Goal: Task Accomplishment & Management: Use online tool/utility

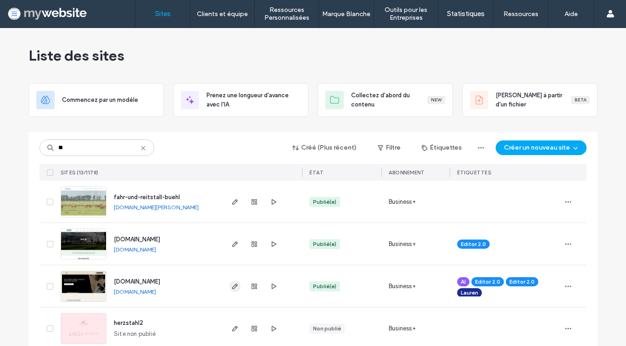
type input "**"
click at [232, 288] on icon "button" at bounding box center [234, 286] width 7 height 7
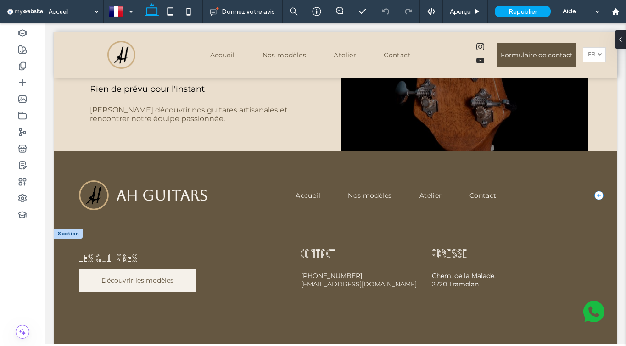
scroll to position [2338, 0]
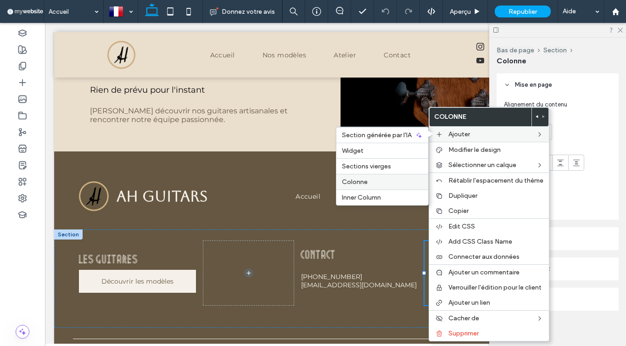
click at [380, 183] on label "Colonne" at bounding box center [382, 182] width 81 height 8
type input "**"
type input "***"
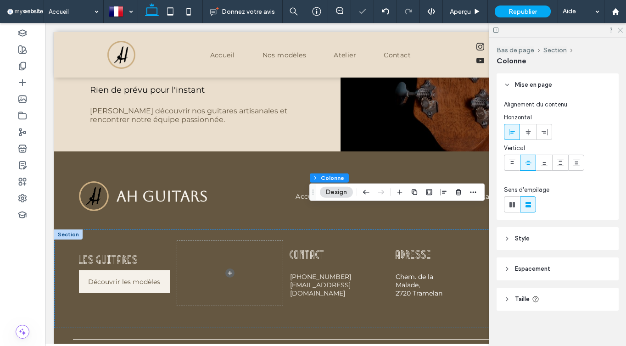
click at [622, 28] on icon at bounding box center [620, 30] width 6 height 6
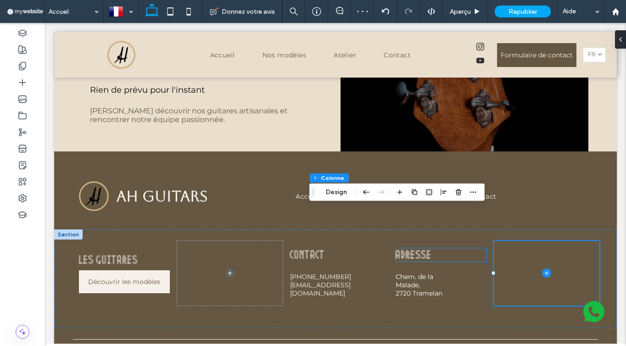
click at [440, 248] on p "Adresse" at bounding box center [441, 254] width 91 height 13
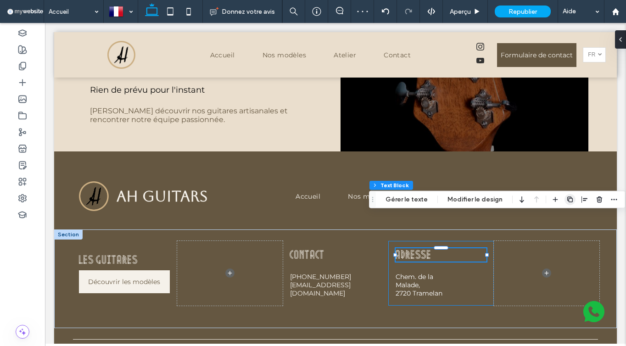
click at [566, 197] on icon "button" at bounding box center [569, 199] width 7 height 7
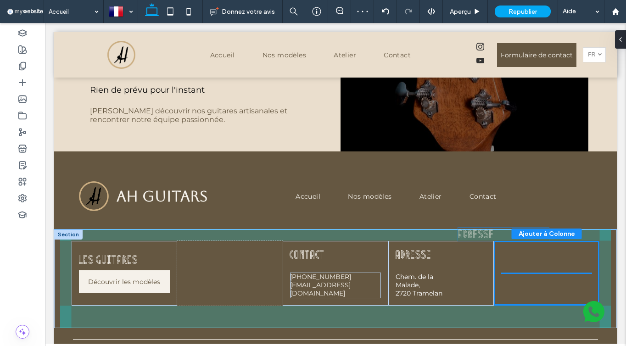
scroll to position [2336, 0]
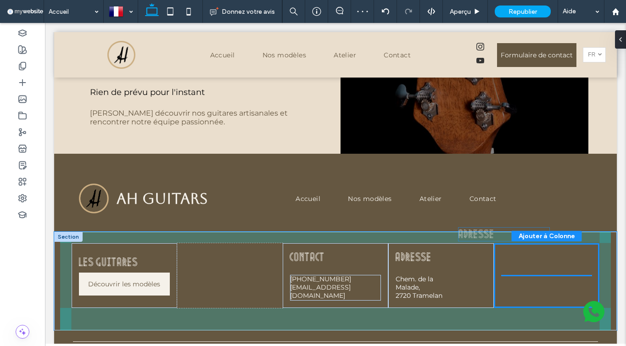
drag, startPoint x: 461, startPoint y: 247, endPoint x: 524, endPoint y: 235, distance: 63.9
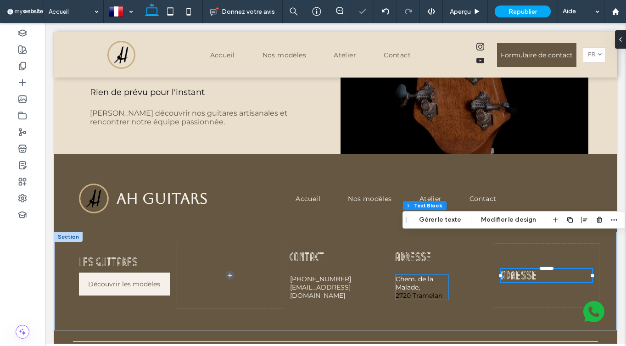
click at [428, 291] on link "2720 Tramelan" at bounding box center [419, 295] width 47 height 8
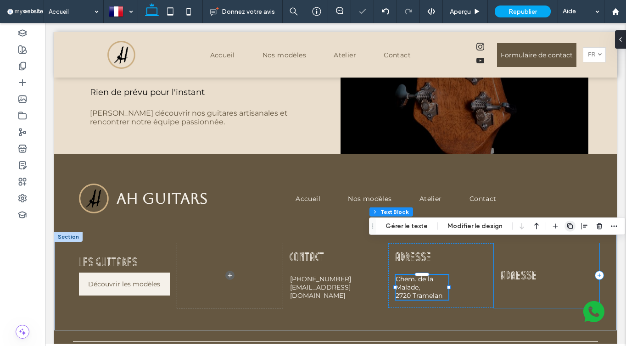
click at [566, 226] on icon "button" at bounding box center [569, 226] width 7 height 7
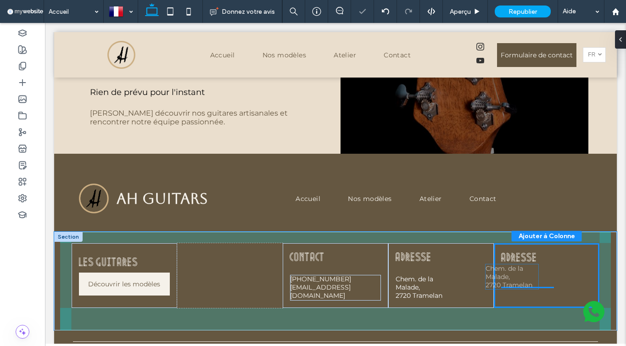
drag, startPoint x: 436, startPoint y: 282, endPoint x: 526, endPoint y: 267, distance: 91.2
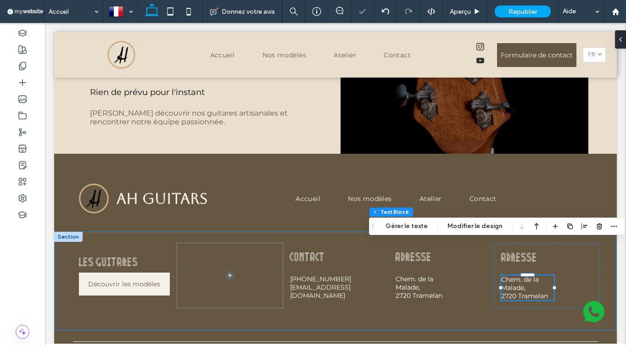
click at [522, 232] on div "Les guitares Découvrir les modèles Contact [PHONE_NUMBER] [EMAIL_ADDRESS][DOMAI…" at bounding box center [335, 281] width 551 height 99
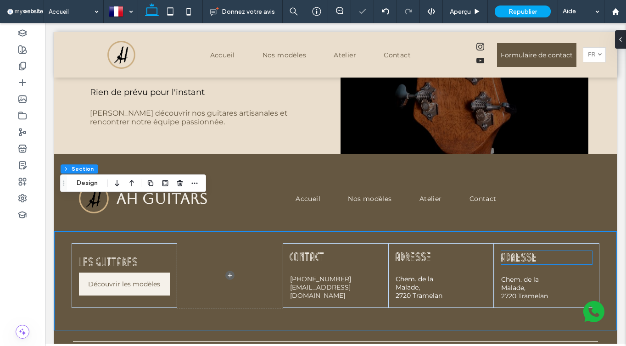
click at [513, 253] on span "Adresse" at bounding box center [519, 258] width 36 height 11
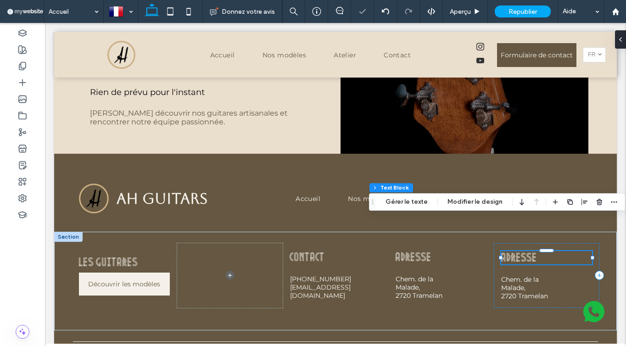
click at [513, 253] on span "Adresse" at bounding box center [519, 258] width 36 height 11
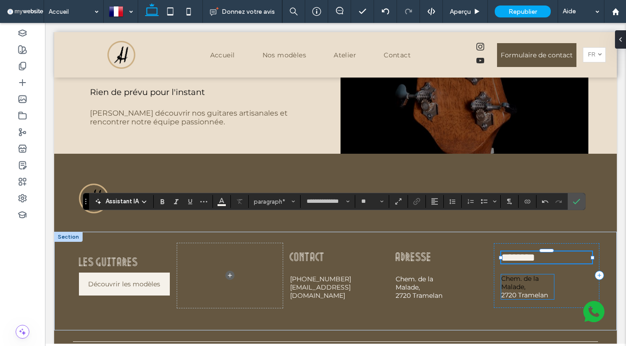
click at [511, 275] on link "Chem. de la Malade," at bounding box center [520, 283] width 38 height 17
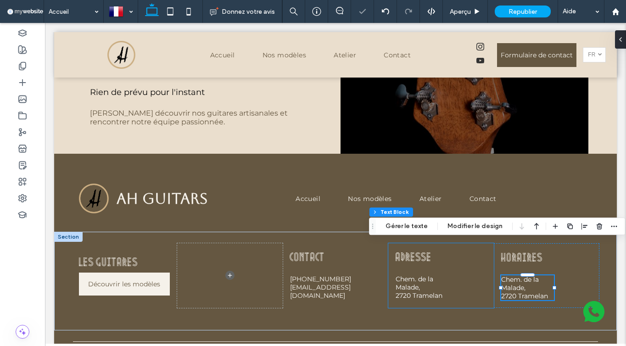
click at [415, 221] on div "Bas de page Section Colonne Text Block Gérer le texte Modifier le design" at bounding box center [497, 226] width 257 height 17
click at [413, 225] on button "Gérer le texte" at bounding box center [407, 226] width 54 height 11
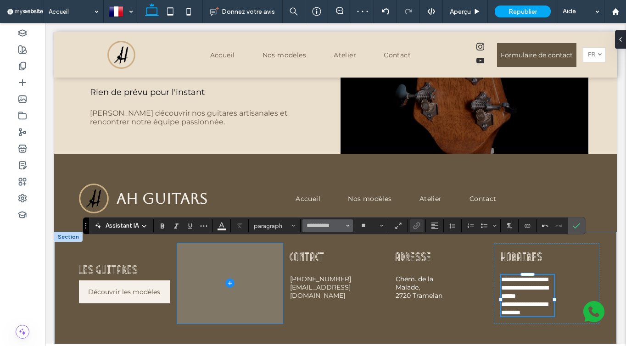
scroll to position [8, 0]
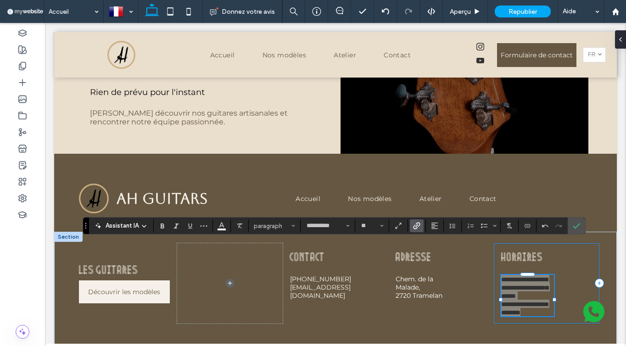
click at [415, 227] on icon "Lien" at bounding box center [416, 225] width 7 height 7
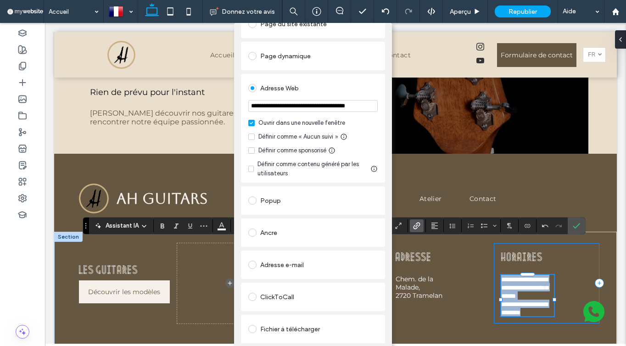
scroll to position [71, 0]
click at [277, 346] on link "Supprimer le lien" at bounding box center [313, 351] width 144 height 7
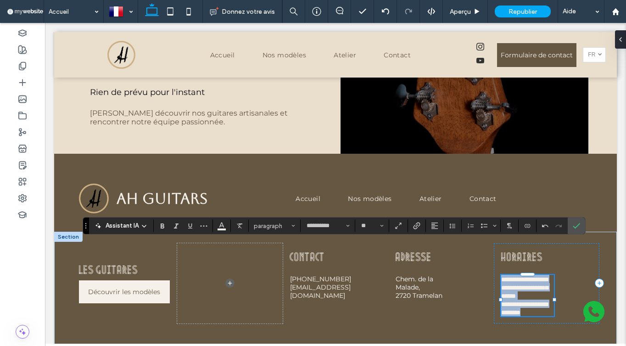
click at [521, 276] on span "**********" at bounding box center [524, 287] width 47 height 23
drag, startPoint x: 512, startPoint y: 245, endPoint x: 532, endPoint y: 247, distance: 19.3
click at [532, 275] on p "**********" at bounding box center [527, 287] width 53 height 25
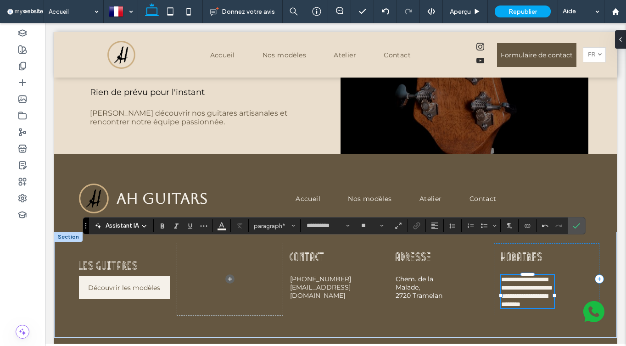
click at [537, 276] on span "**********" at bounding box center [526, 283] width 51 height 15
click at [536, 276] on span "**********" at bounding box center [526, 283] width 51 height 15
drag, startPoint x: 531, startPoint y: 244, endPoint x: 552, endPoint y: 244, distance: 21.1
click at [552, 275] on p "**********" at bounding box center [527, 283] width 53 height 17
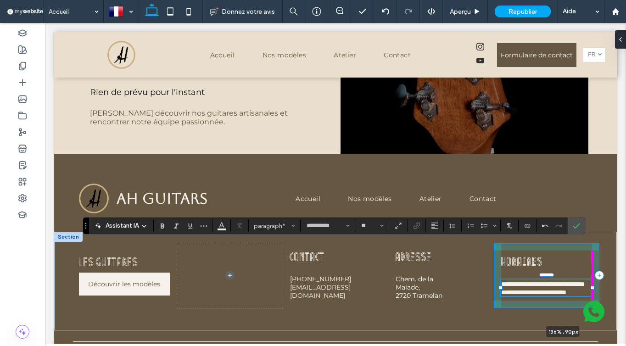
drag, startPoint x: 554, startPoint y: 261, endPoint x: 626, endPoint y: 262, distance: 72.1
type input "***"
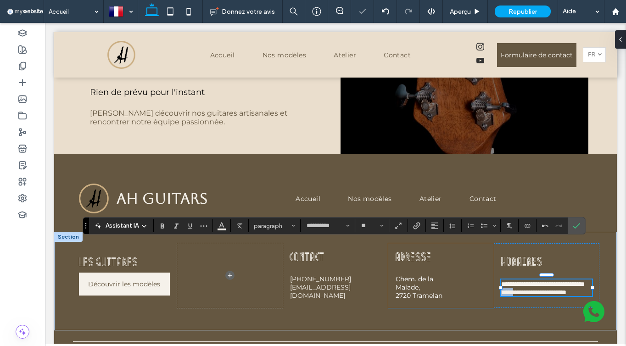
drag, startPoint x: 516, startPoint y: 263, endPoint x: 489, endPoint y: 263, distance: 27.1
click at [489, 263] on div "**********" at bounding box center [335, 281] width 551 height 99
drag, startPoint x: 516, startPoint y: 263, endPoint x: 537, endPoint y: 262, distance: 21.6
click at [537, 289] on span "**********" at bounding box center [526, 292] width 51 height 6
click at [565, 288] on p "**********" at bounding box center [546, 292] width 91 height 8
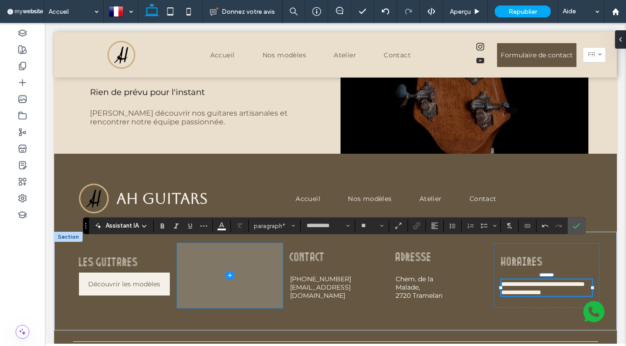
click at [247, 247] on span at bounding box center [230, 275] width 106 height 65
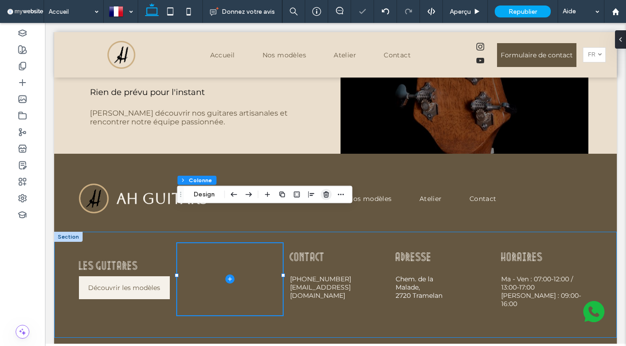
click at [323, 195] on icon "button" at bounding box center [326, 194] width 7 height 7
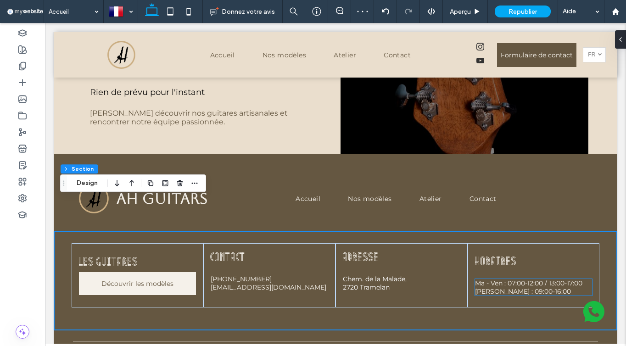
click at [483, 279] on span "Ma - Ven : 07:00-12:00 / 13:00-17:00" at bounding box center [528, 283] width 107 height 8
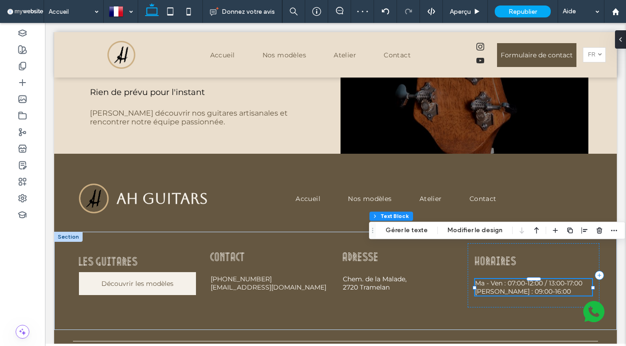
click at [483, 279] on span "Ma - Ven : 07:00-12:00 / 13:00-17:00" at bounding box center [528, 283] width 107 height 8
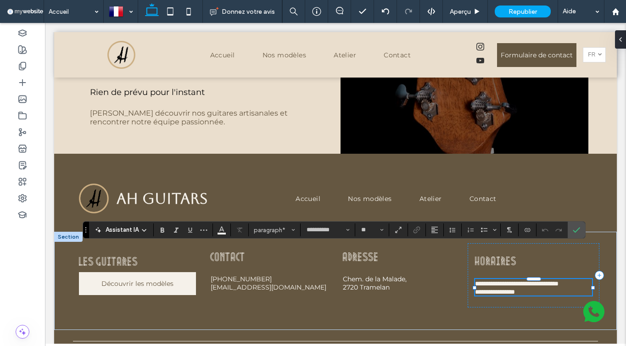
click at [483, 280] on span "**********" at bounding box center [517, 283] width 84 height 6
click at [570, 230] on label "Confirmer" at bounding box center [577, 230] width 14 height 17
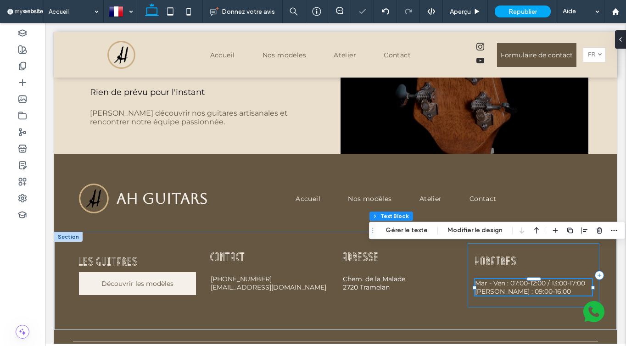
click at [542, 269] on div "Horaires Mar - Ven : 07:00-12:00 / 13:00-17:00 [PERSON_NAME] : 09:00-16:00" at bounding box center [534, 275] width 132 height 64
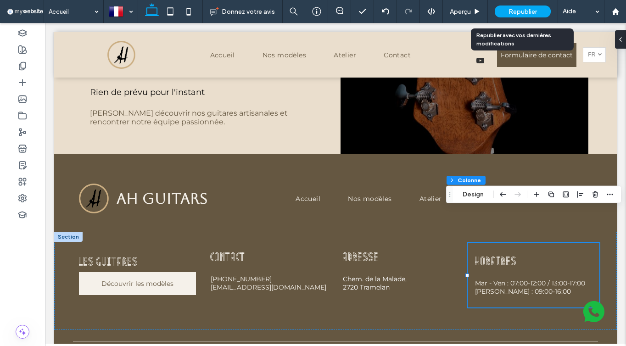
click at [504, 11] on div "Republier" at bounding box center [523, 12] width 56 height 12
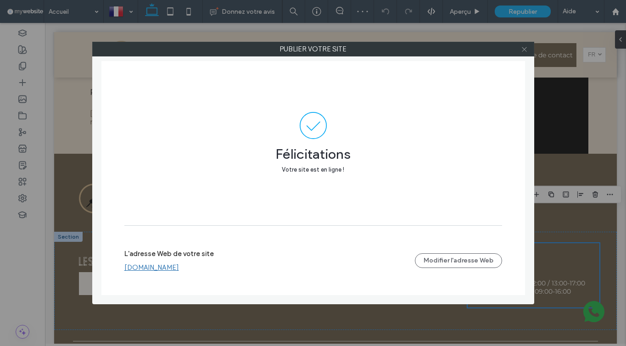
click at [522, 49] on icon at bounding box center [524, 49] width 7 height 7
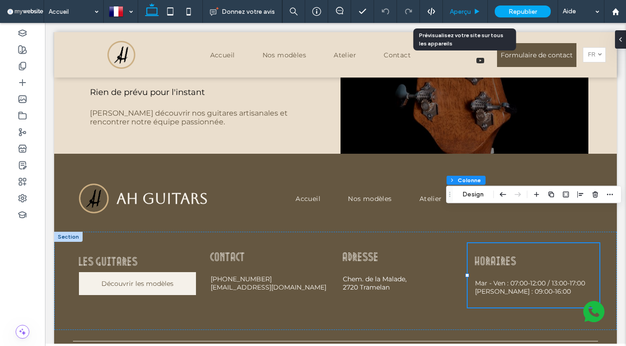
click at [484, 12] on div "Aperçu" at bounding box center [465, 12] width 45 height 8
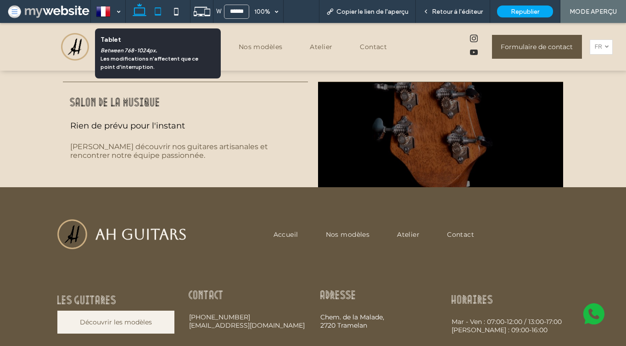
click at [164, 9] on icon at bounding box center [158, 11] width 18 height 18
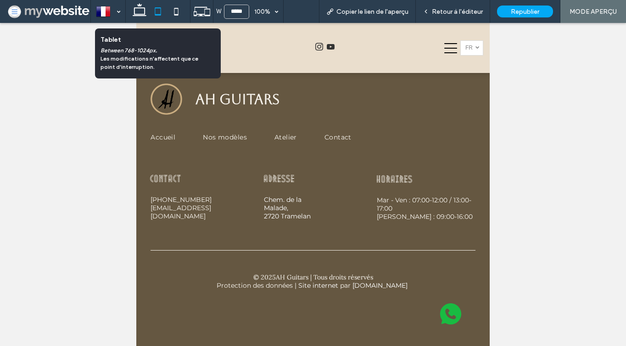
scroll to position [2686, 0]
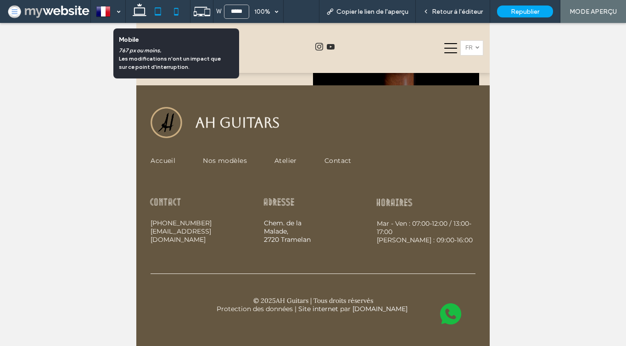
click at [180, 9] on icon at bounding box center [176, 11] width 18 height 18
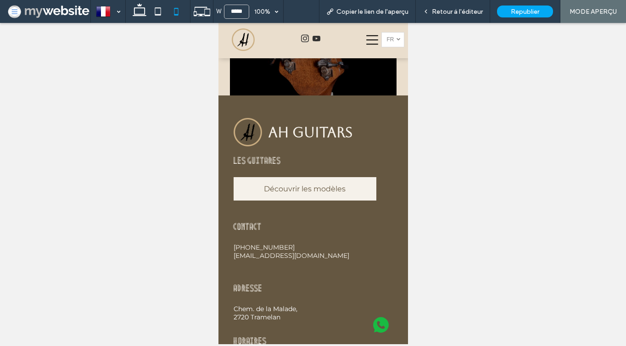
scroll to position [2898, 0]
click at [146, 14] on icon at bounding box center [139, 11] width 18 height 18
type input "******"
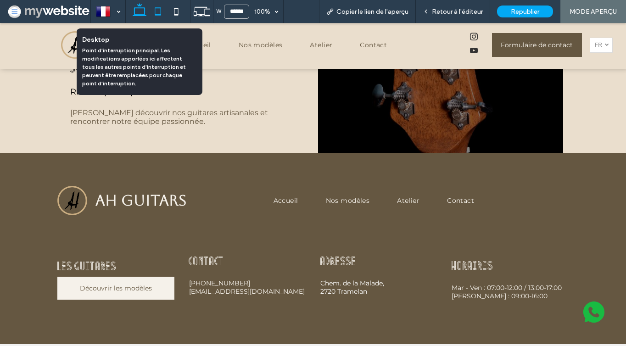
scroll to position [2243, 0]
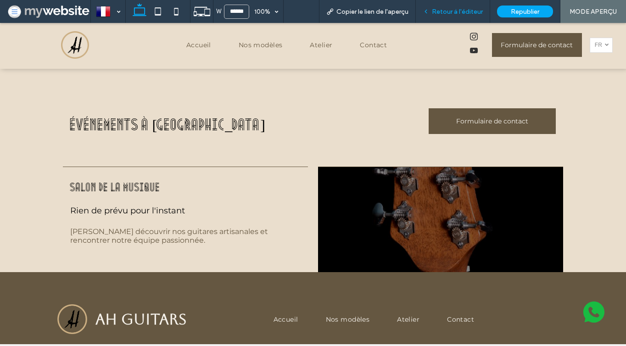
click at [453, 14] on span "Retour à l'éditeur" at bounding box center [457, 12] width 51 height 8
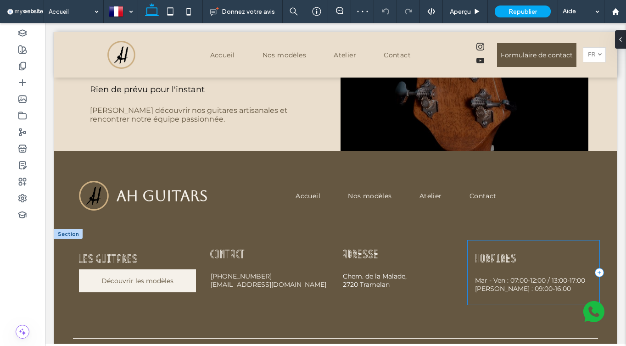
scroll to position [2338, 0]
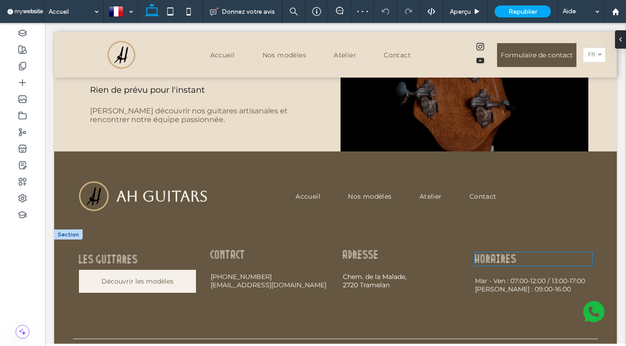
click at [486, 255] on span "Horaires" at bounding box center [496, 260] width 42 height 11
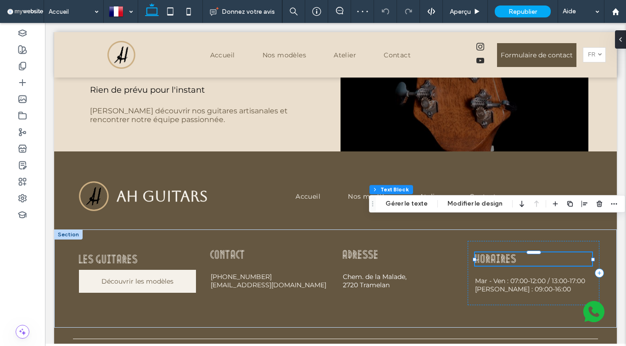
click at [486, 255] on span "Horaires" at bounding box center [496, 260] width 42 height 11
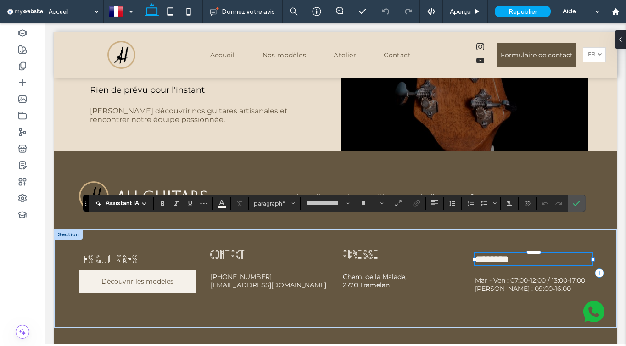
click at [486, 254] on span "********" at bounding box center [492, 259] width 34 height 11
click at [420, 203] on label "Lien" at bounding box center [417, 203] width 14 height 13
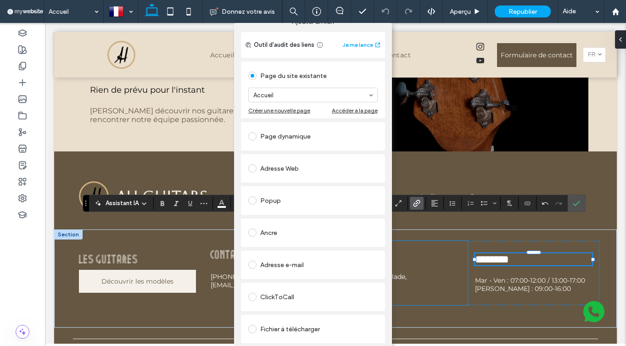
scroll to position [19, 0]
click at [269, 342] on div "Page du site existante Accueil Créer une nouvelle page Accéder à la page Page d…" at bounding box center [313, 210] width 144 height 300
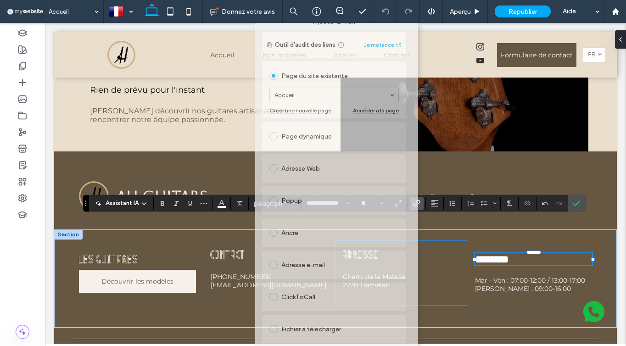
drag, startPoint x: 244, startPoint y: 27, endPoint x: 268, endPoint y: -54, distance: 84.1
click at [268, 0] on html ".wqwq-1{fill:#231f20;} .cls-1q, .cls-2q { fill-rule: evenodd; } .cls-2q { fill:…" at bounding box center [313, 173] width 626 height 346
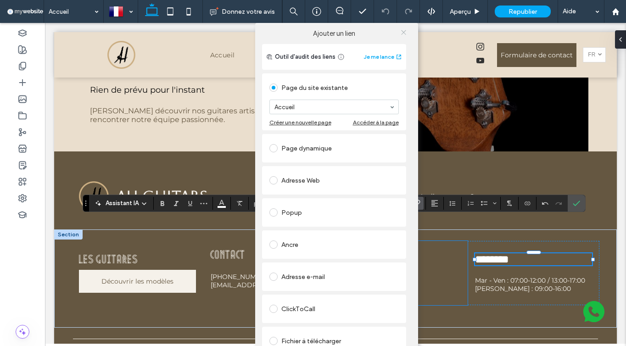
scroll to position [0, 0]
click at [404, 33] on icon at bounding box center [403, 32] width 7 height 7
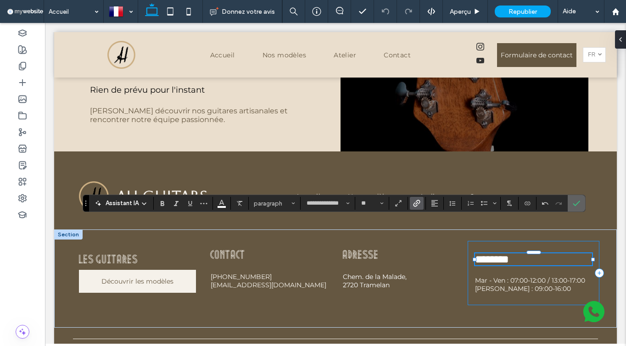
click at [572, 202] on label "Confirmer" at bounding box center [577, 203] width 14 height 17
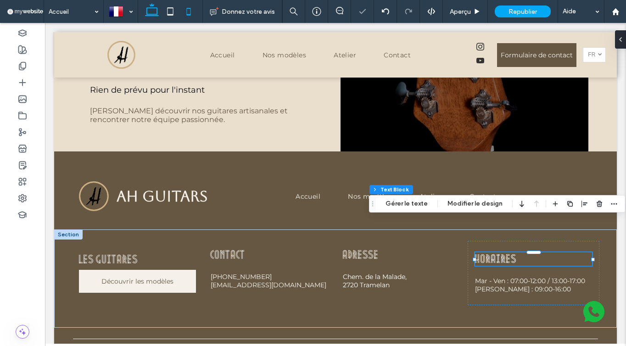
click at [193, 11] on icon at bounding box center [188, 11] width 18 height 18
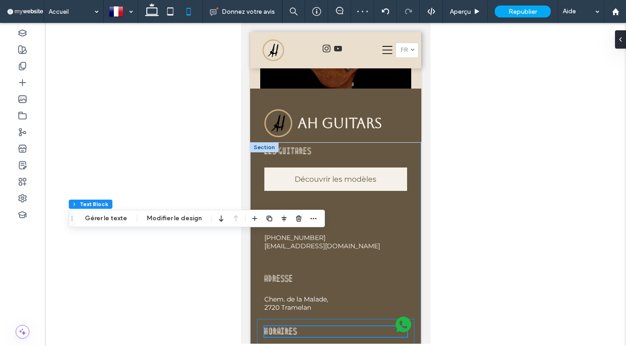
scroll to position [3008, 0]
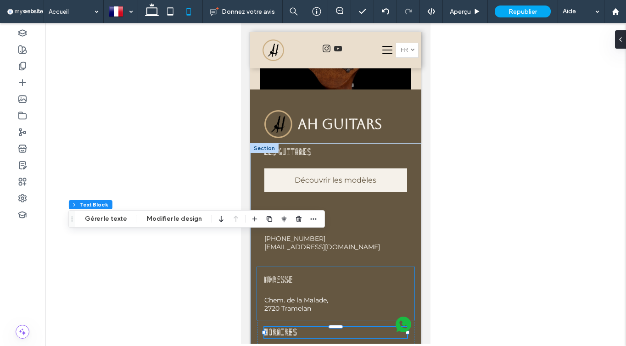
click at [119, 212] on div "Bas de page Section Colonne Text Block Gérer le texte Modifier le design" at bounding box center [196, 218] width 257 height 17
click at [116, 218] on button "Gérer le texte" at bounding box center [106, 218] width 54 height 11
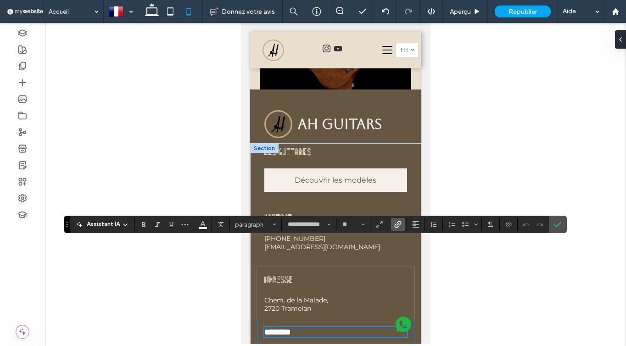
scroll to position [3002, 0]
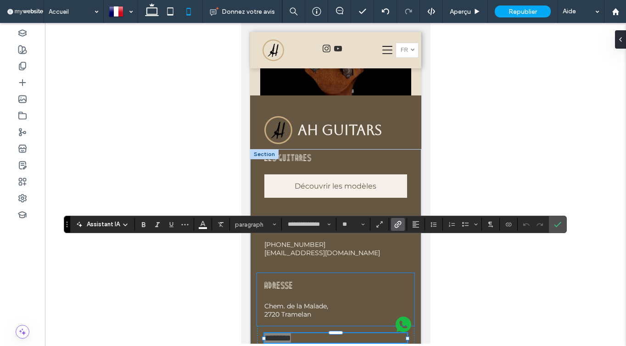
click at [400, 221] on use "Lien" at bounding box center [398, 224] width 7 height 7
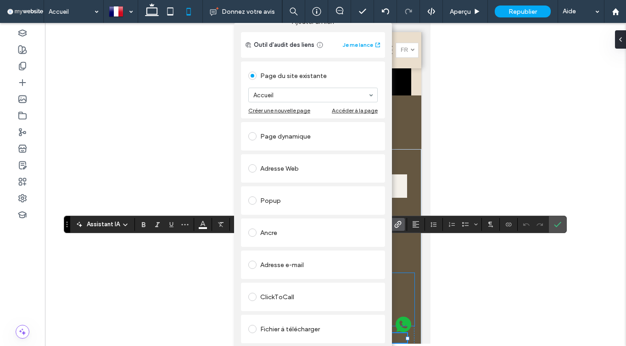
scroll to position [19, 0]
click at [273, 346] on link "Supprimer le lien" at bounding box center [313, 351] width 144 height 7
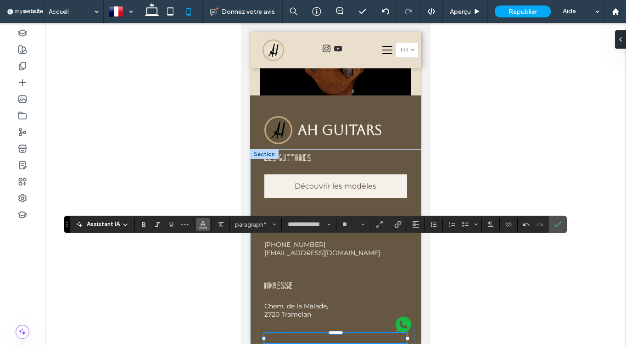
click at [197, 222] on button "Couleur" at bounding box center [203, 224] width 14 height 13
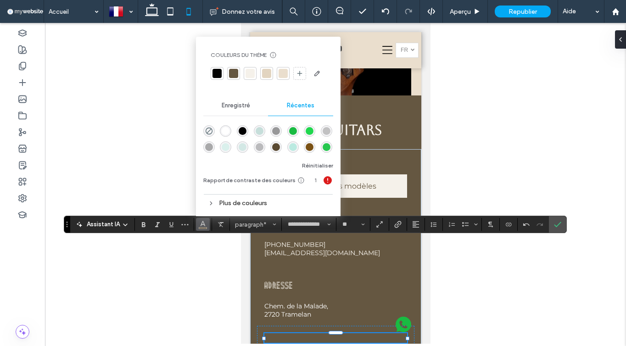
click at [256, 75] on div at bounding box center [250, 73] width 13 height 13
click at [247, 75] on div at bounding box center [251, 73] width 11 height 11
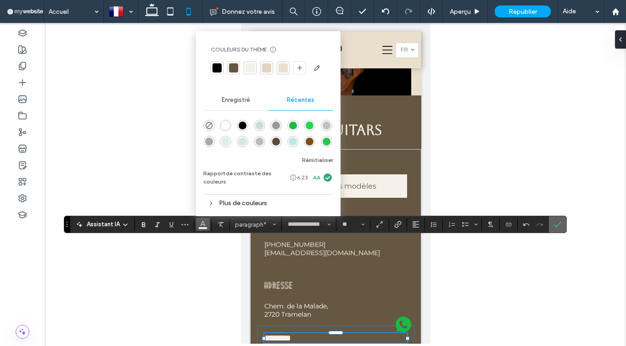
click at [562, 224] on label "Confirmer" at bounding box center [558, 224] width 14 height 17
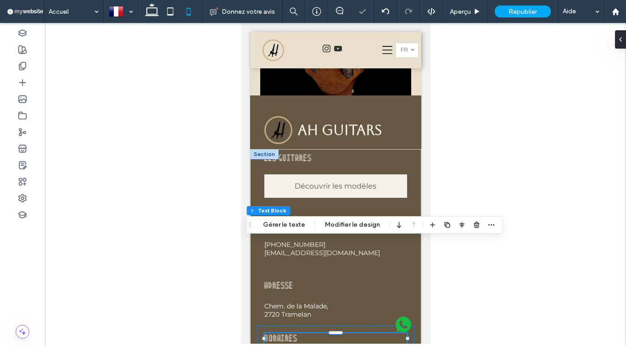
click at [487, 84] on div at bounding box center [335, 183] width 581 height 321
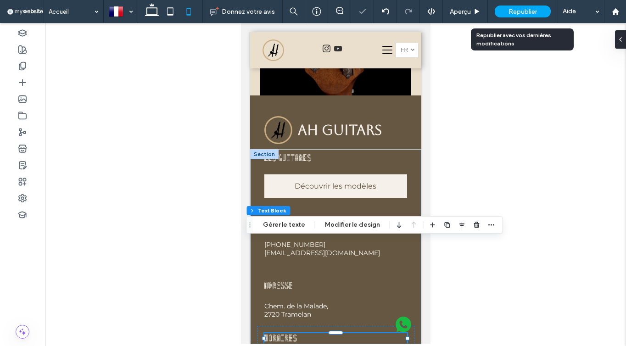
click at [525, 11] on span "Republier" at bounding box center [523, 12] width 28 height 8
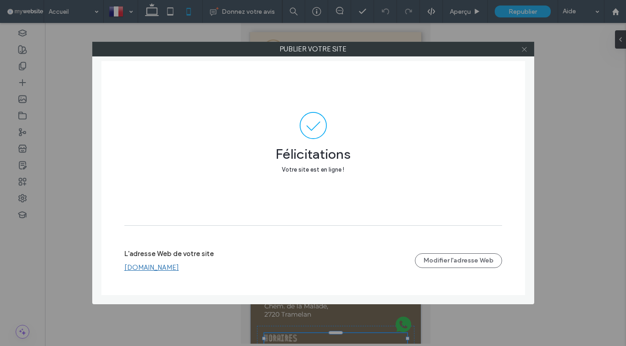
click at [526, 47] on icon at bounding box center [524, 49] width 7 height 7
